Goal: Task Accomplishment & Management: Manage account settings

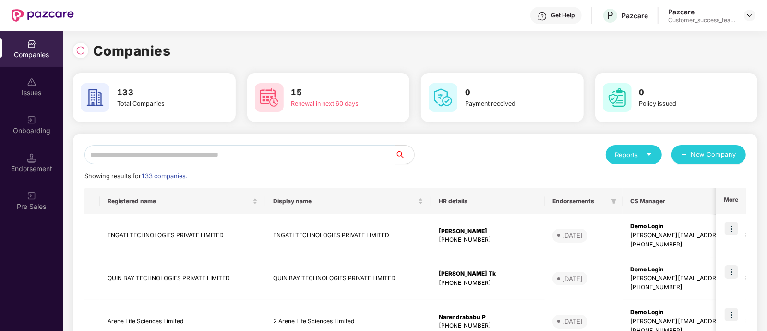
click at [41, 147] on div "Endorsement" at bounding box center [31, 163] width 63 height 36
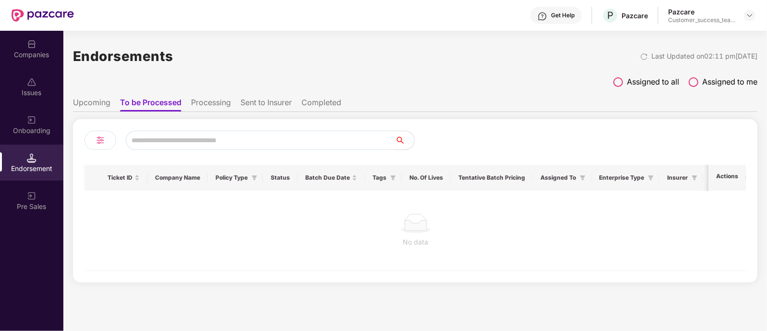
click at [618, 85] on span at bounding box center [619, 82] width 10 height 10
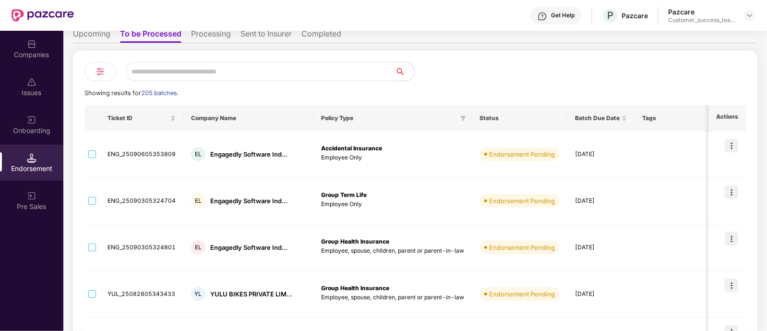
scroll to position [11, 0]
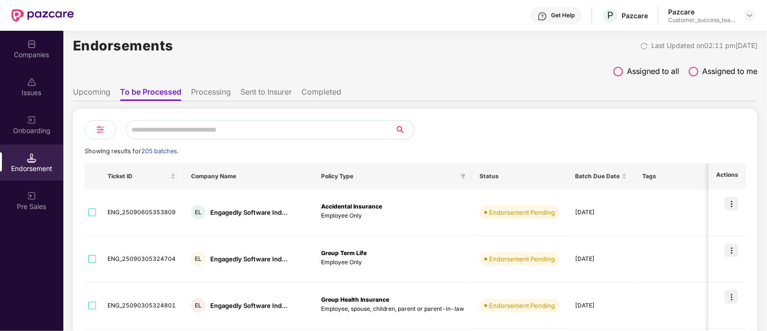
click at [104, 87] on li "Upcoming" at bounding box center [91, 94] width 37 height 14
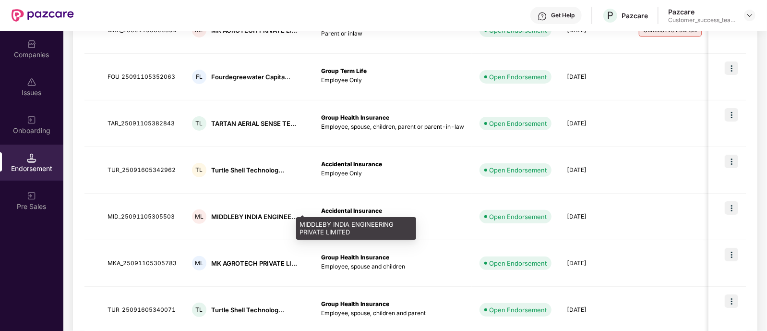
scroll to position [192, 0]
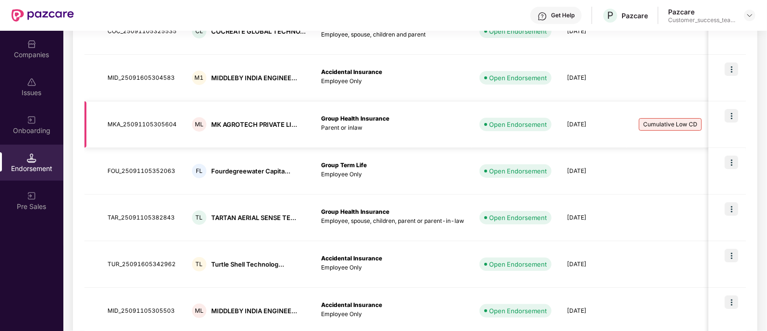
click at [728, 113] on img at bounding box center [731, 115] width 13 height 13
click at [20, 39] on div "Companies" at bounding box center [31, 49] width 63 height 36
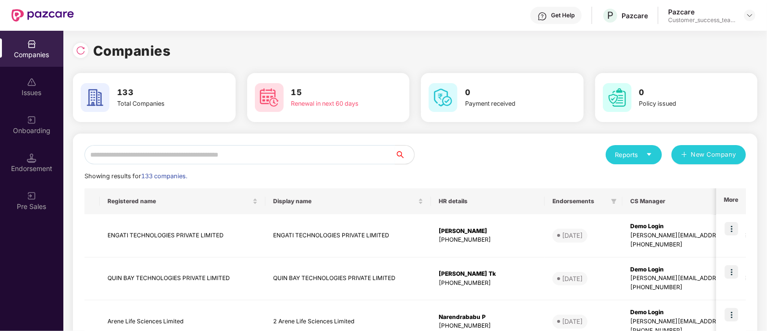
click at [273, 158] on input "text" at bounding box center [240, 154] width 311 height 19
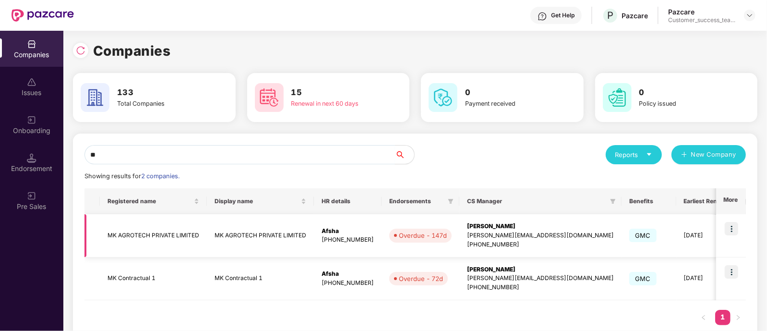
type input "**"
click at [730, 227] on img at bounding box center [731, 228] width 13 height 13
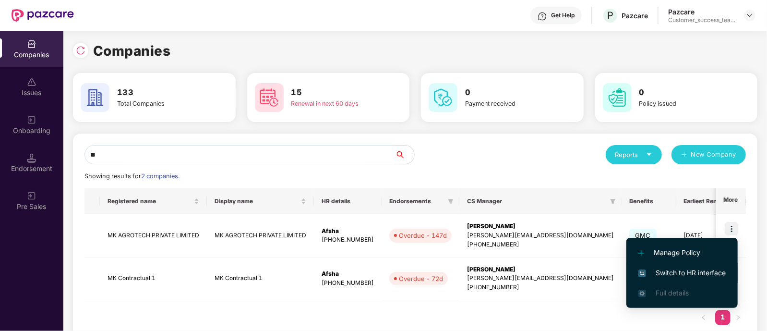
click at [670, 275] on span "Switch to HR interface" at bounding box center [682, 272] width 87 height 11
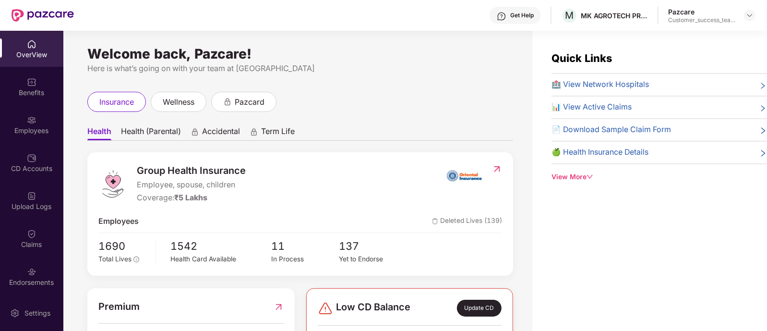
click at [27, 278] on div "Endorsements" at bounding box center [31, 283] width 63 height 10
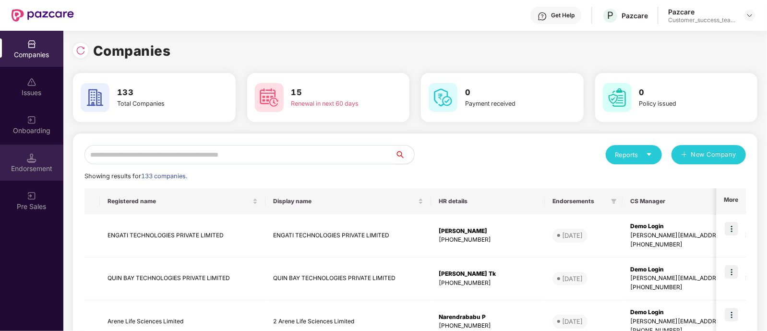
click at [41, 161] on div "Endorsement" at bounding box center [31, 163] width 63 height 36
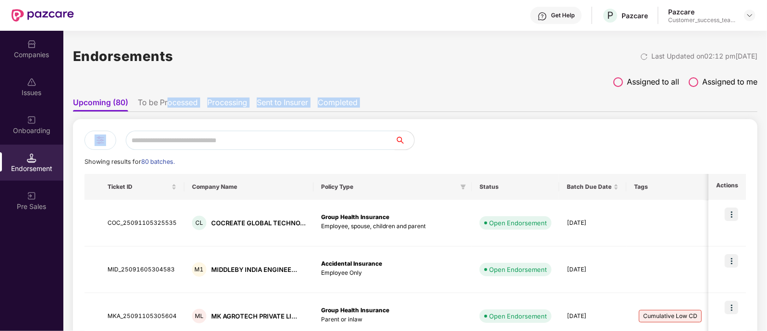
drag, startPoint x: 168, startPoint y: 100, endPoint x: 168, endPoint y: 119, distance: 18.2
click at [214, 76] on div "Assigned to all Assigned to me" at bounding box center [415, 84] width 685 height 17
click at [178, 103] on li "To be Processed" at bounding box center [168, 104] width 60 height 14
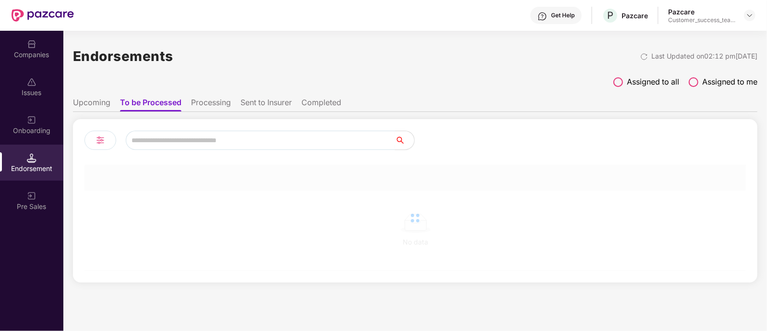
click at [179, 137] on input "text" at bounding box center [260, 140] width 269 height 19
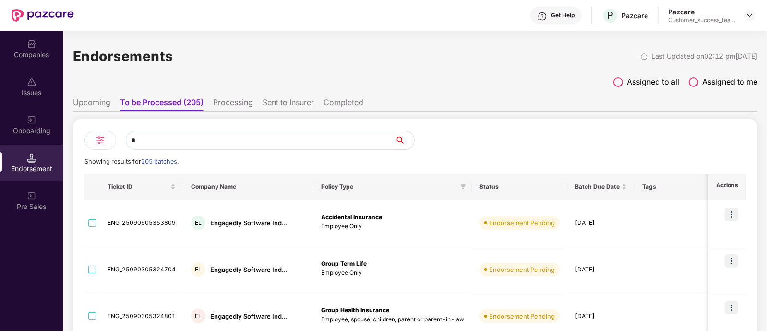
click at [179, 137] on input "*" at bounding box center [260, 140] width 269 height 19
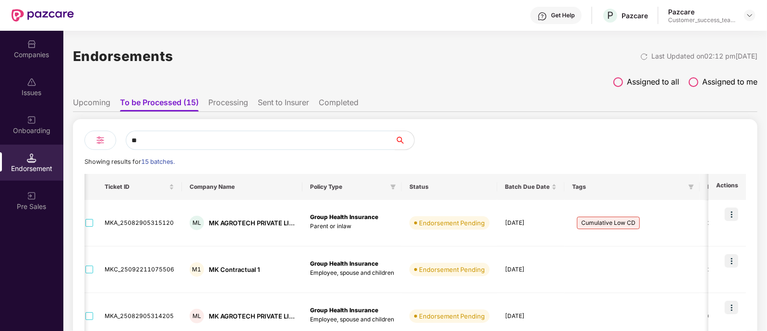
type input "**"
click at [82, 104] on li "Upcoming" at bounding box center [91, 104] width 37 height 14
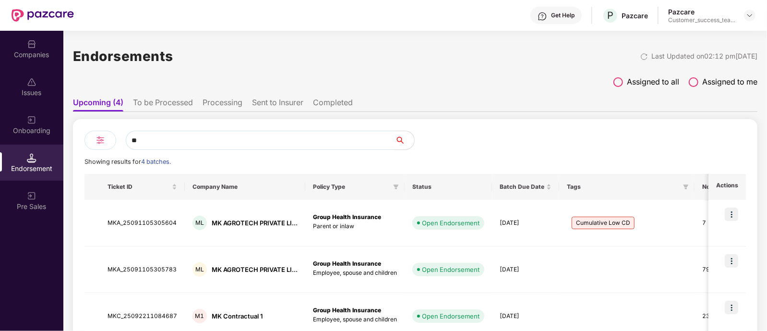
click at [158, 102] on li "To be Processed" at bounding box center [163, 104] width 60 height 14
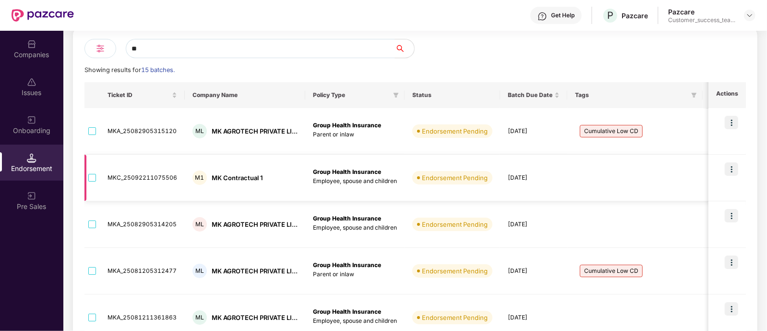
scroll to position [92, 0]
